Goal: Information Seeking & Learning: Learn about a topic

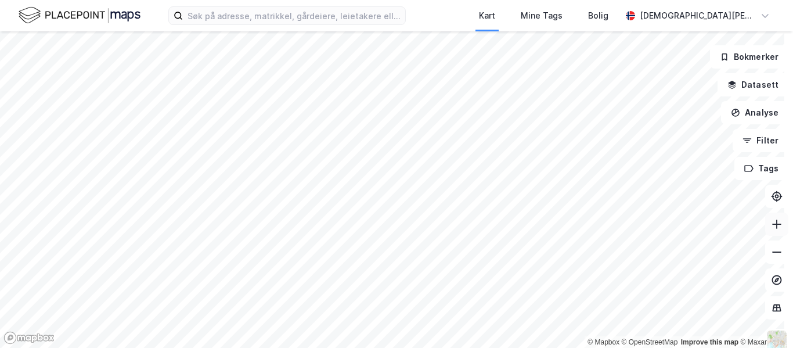
click at [765, 221] on button at bounding box center [776, 224] width 23 height 23
click at [771, 221] on icon at bounding box center [777, 224] width 12 height 12
click at [773, 224] on button at bounding box center [776, 224] width 23 height 23
click at [773, 224] on icon at bounding box center [777, 224] width 12 height 12
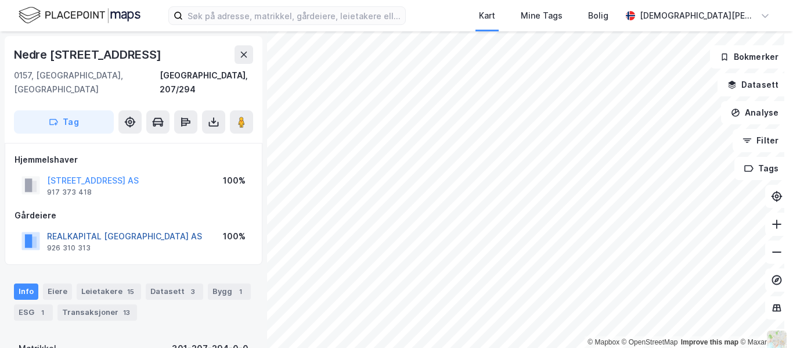
click at [0, 0] on button "REALKAPITAL [GEOGRAPHIC_DATA] AS" at bounding box center [0, 0] width 0 height 0
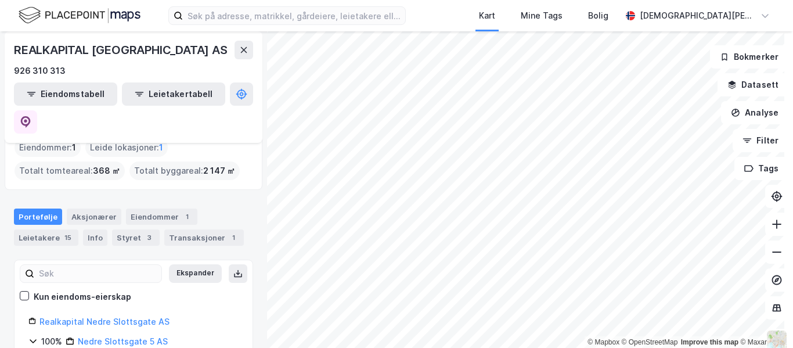
scroll to position [77, 0]
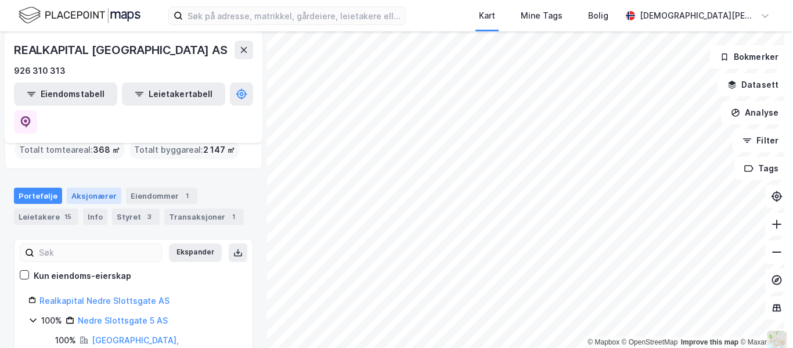
click at [93, 188] on div "Aksjonærer" at bounding box center [94, 196] width 55 height 16
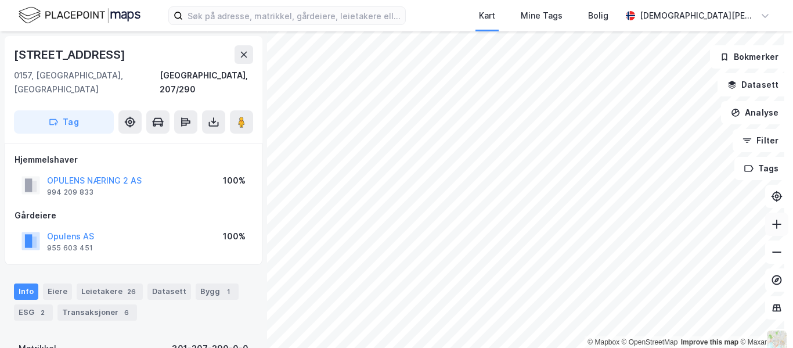
click at [771, 224] on icon at bounding box center [777, 224] width 12 height 12
